Goal: Find specific page/section: Find specific page/section

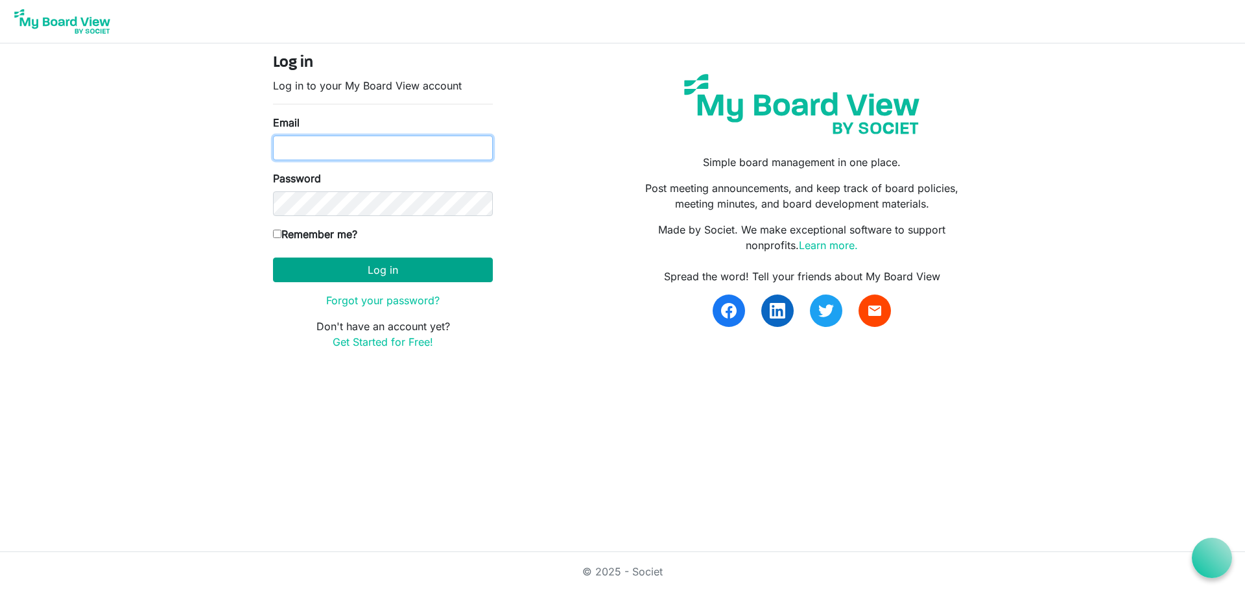
type input "[PERSON_NAME][EMAIL_ADDRESS][DOMAIN_NAME]"
click at [397, 279] on button "Log in" at bounding box center [383, 269] width 220 height 25
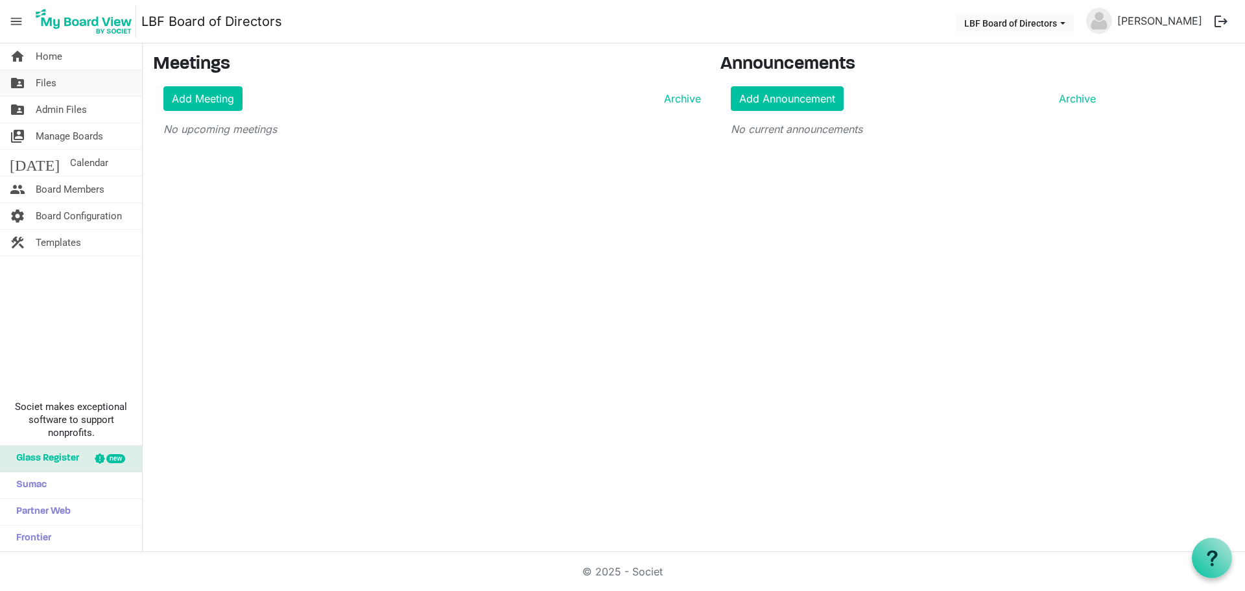
click at [58, 81] on link "folder_shared Files" at bounding box center [71, 83] width 142 height 26
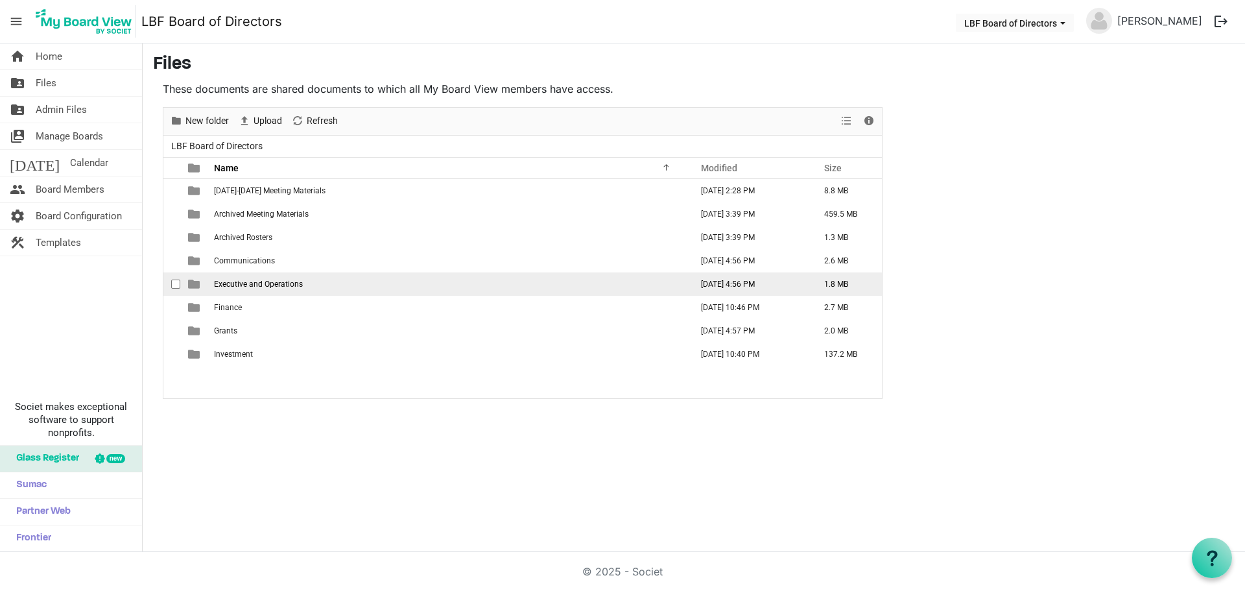
click at [241, 281] on span "Executive and Operations" at bounding box center [258, 283] width 89 height 9
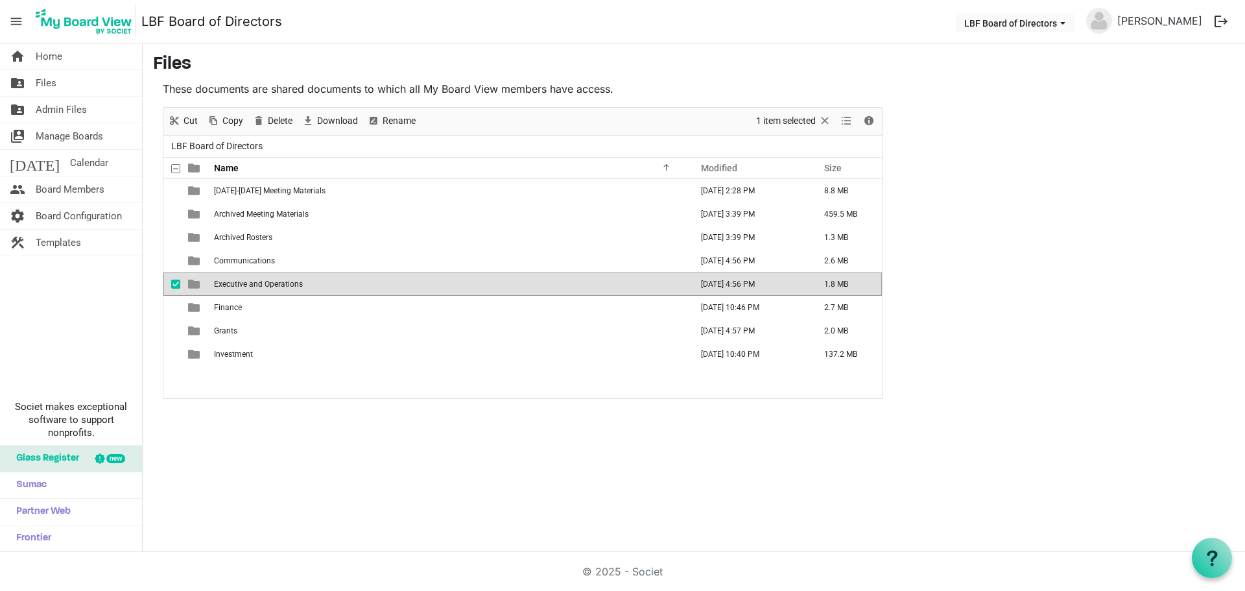
click at [241, 281] on span "Executive and Operations" at bounding box center [258, 283] width 89 height 9
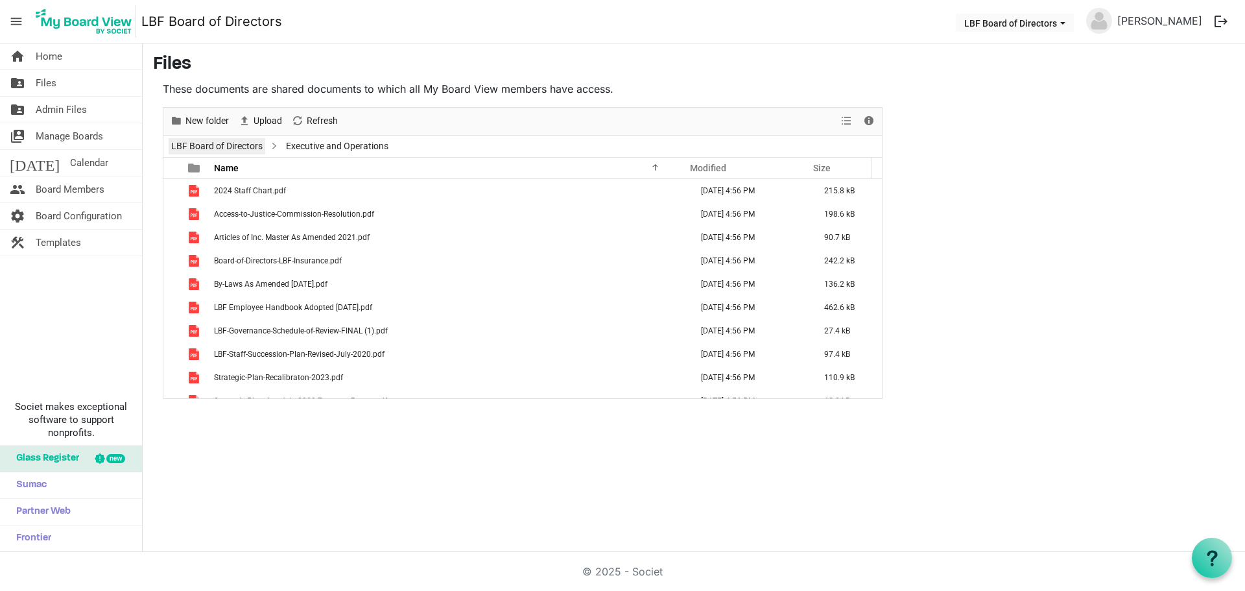
click at [243, 150] on link "LBF Board of Directors" at bounding box center [217, 146] width 97 height 16
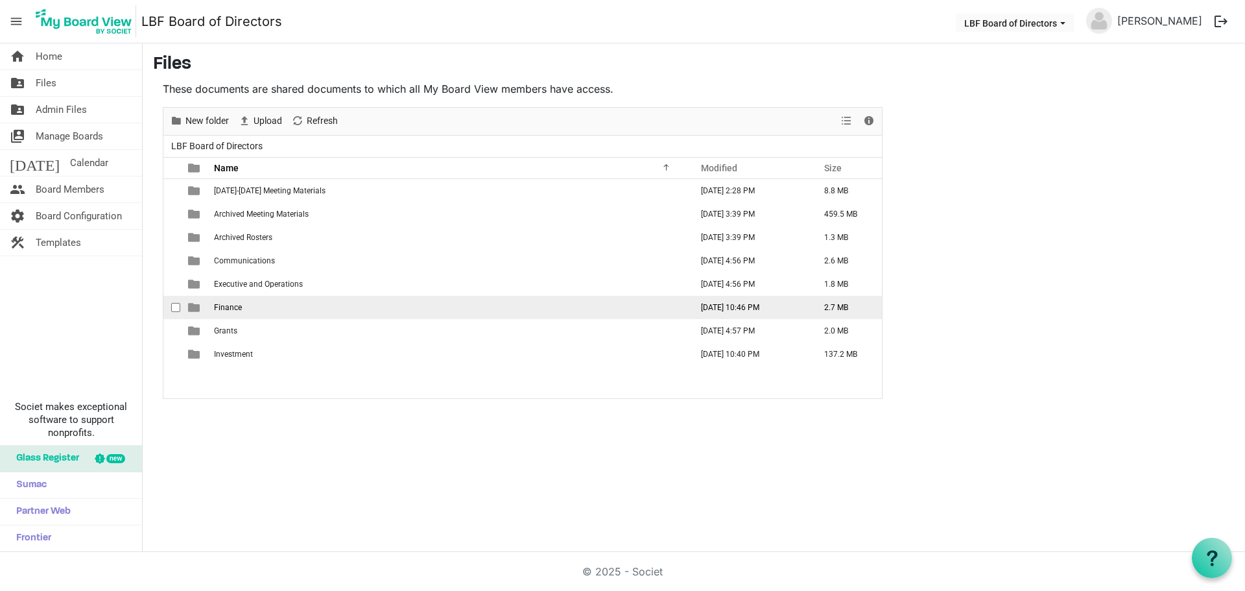
click at [218, 304] on span "Finance" at bounding box center [228, 307] width 28 height 9
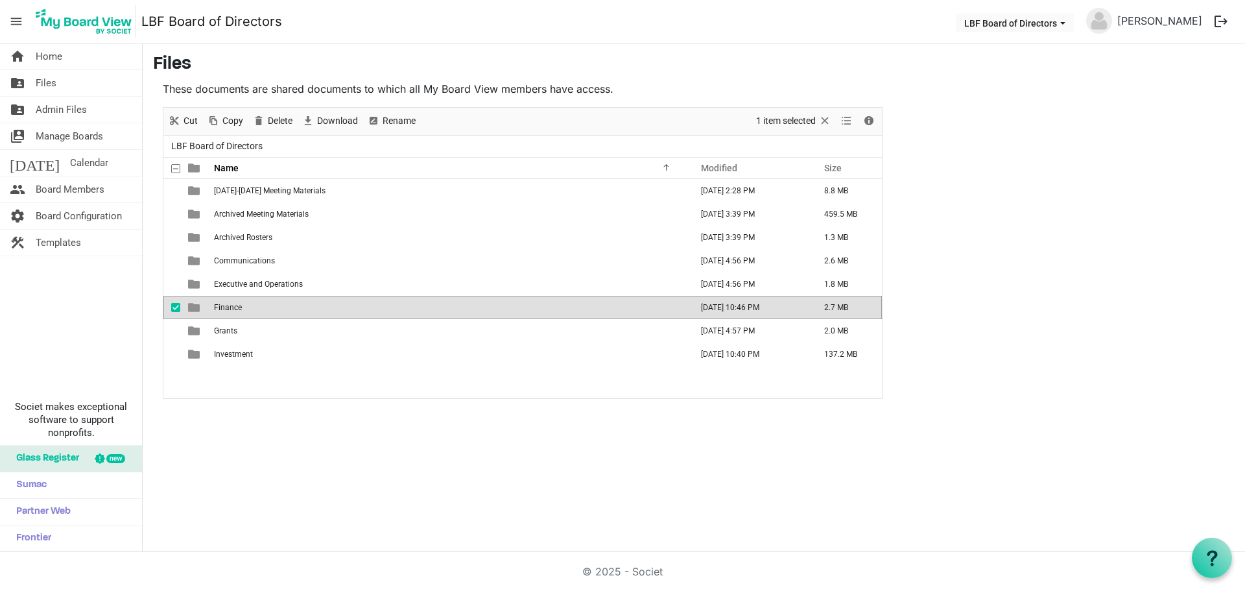
click at [218, 304] on span "Finance" at bounding box center [228, 307] width 28 height 9
